Goal: Transaction & Acquisition: Purchase product/service

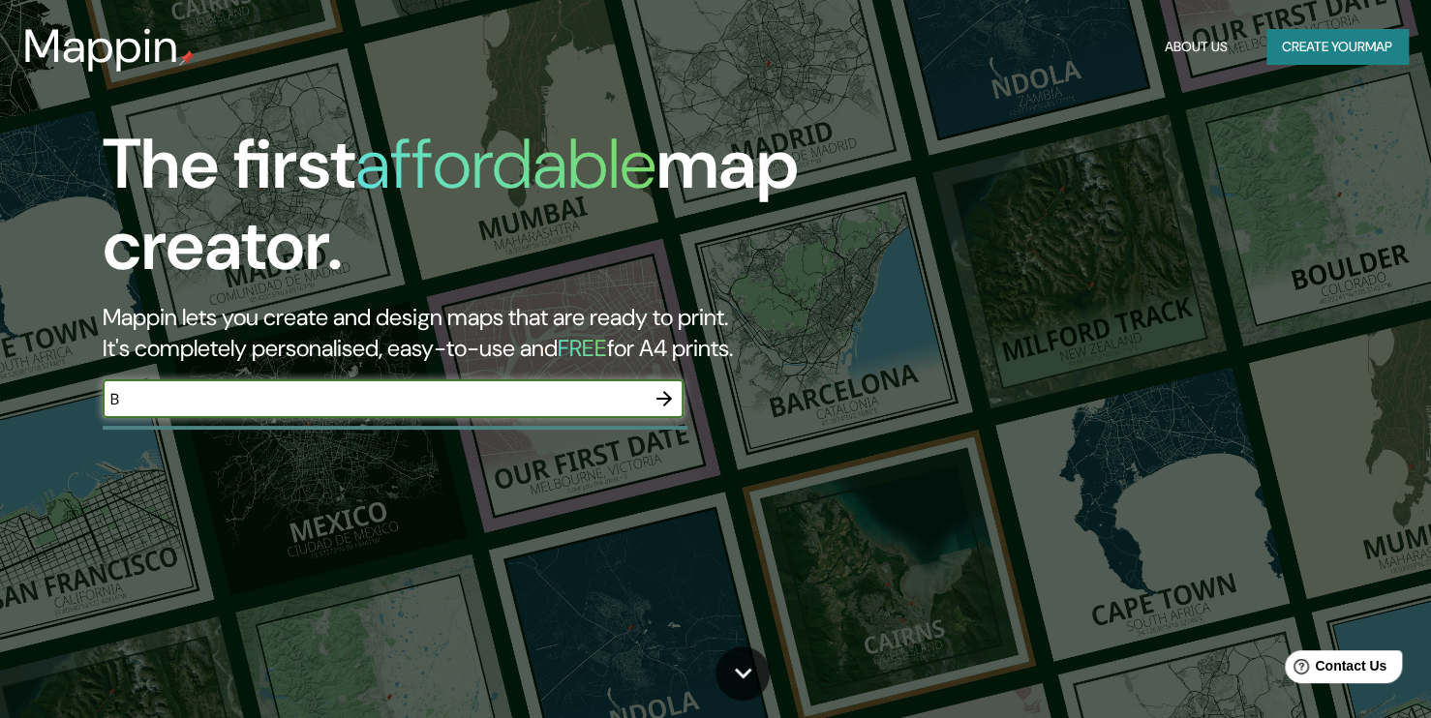
click at [539, 394] on input "B" at bounding box center [374, 399] width 542 height 22
type input "[GEOGRAPHIC_DATA]"
click at [656, 398] on icon "button" at bounding box center [663, 398] width 15 height 15
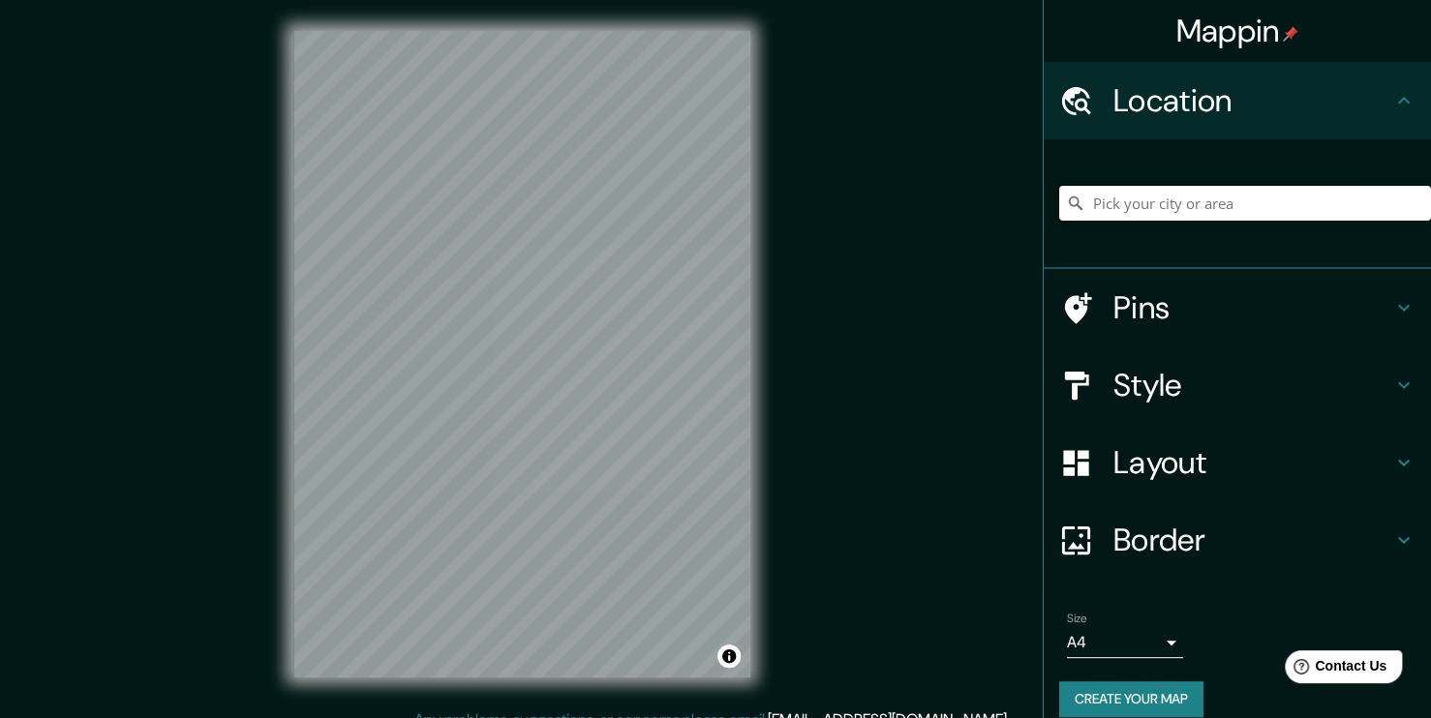
click at [1144, 207] on input "Pick your city or area" at bounding box center [1245, 203] width 372 height 35
click at [231, 339] on div "Mappin Location Pins Style Layout Border Choose a border. Hint : you can make l…" at bounding box center [715, 370] width 1431 height 740
click at [519, 416] on div at bounding box center [510, 415] width 15 height 15
click at [1140, 84] on h4 "Location" at bounding box center [1252, 100] width 279 height 39
click at [1235, 91] on h4 "Location" at bounding box center [1252, 100] width 279 height 39
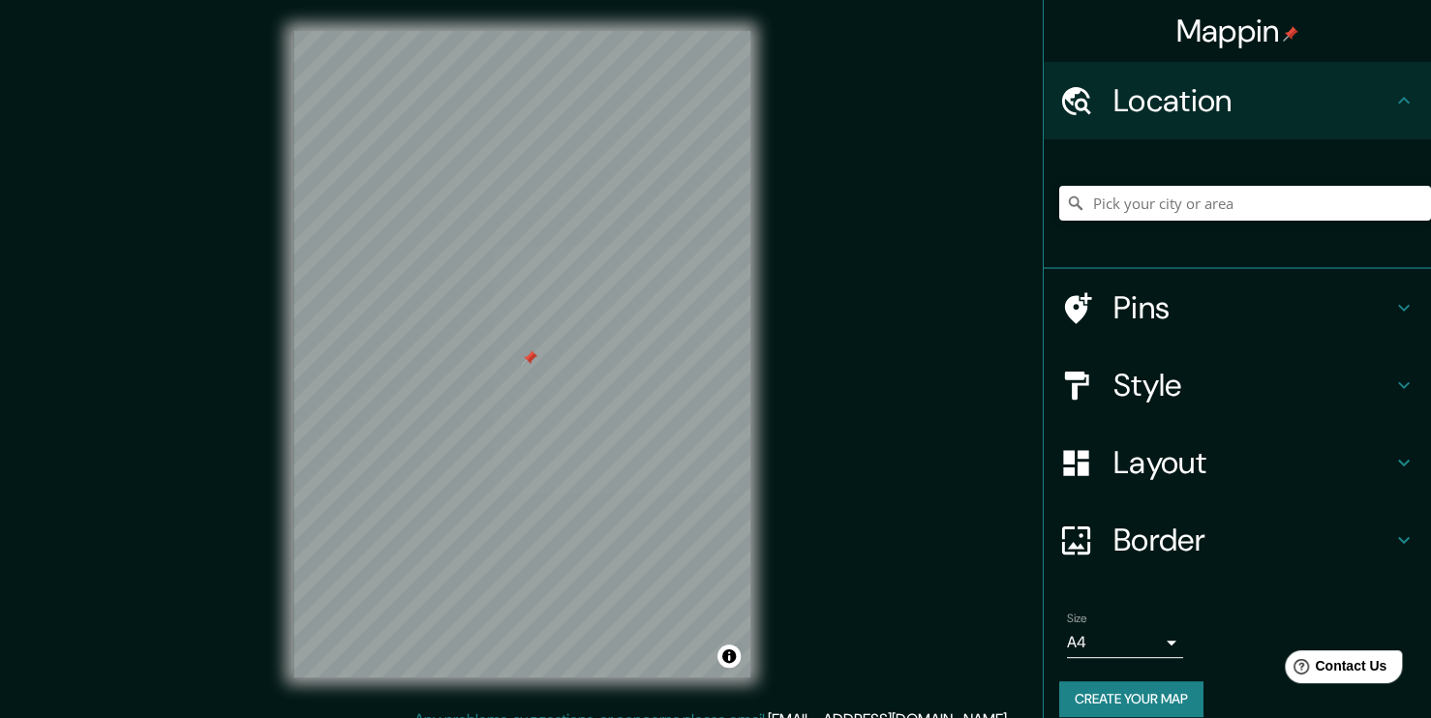
click at [1398, 95] on icon at bounding box center [1403, 100] width 23 height 23
click at [755, 552] on div "© Mapbox © OpenStreetMap Improve this map" at bounding box center [521, 354] width 519 height 709
click at [835, 440] on div "Mappin Location Pins Style Layout Border Choose a border. Hint : you can make l…" at bounding box center [715, 370] width 1431 height 740
